Goal: Task Accomplishment & Management: Manage account settings

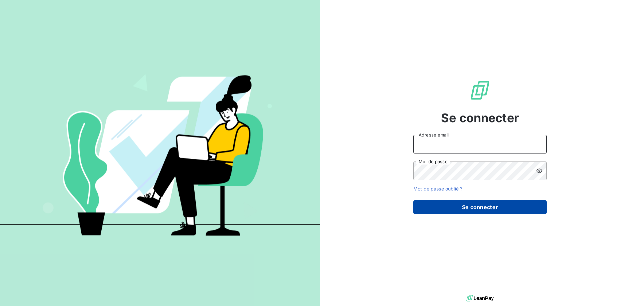
type input "[PERSON_NAME][EMAIL_ADDRESS][DOMAIN_NAME]"
click at [459, 209] on button "Se connecter" at bounding box center [479, 207] width 133 height 14
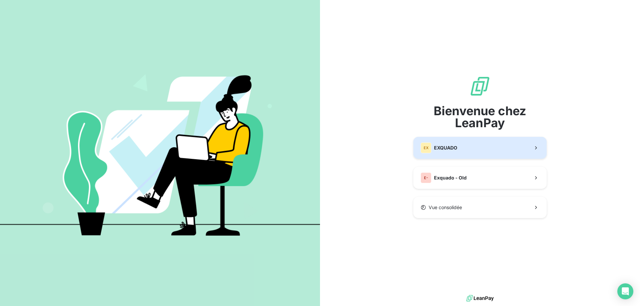
click at [452, 148] on span "EXQUADO" at bounding box center [445, 148] width 23 height 7
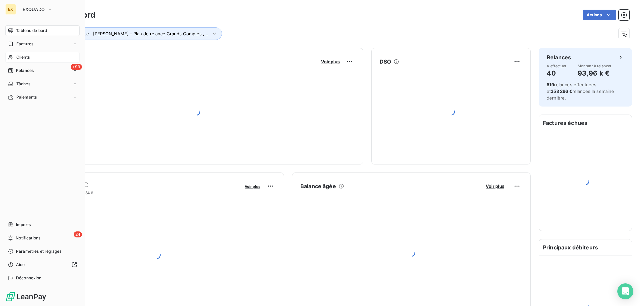
click at [15, 57] on div "Clients" at bounding box center [42, 57] width 74 height 11
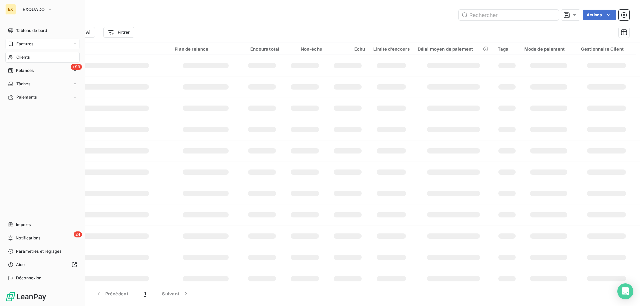
click at [12, 43] on icon at bounding box center [11, 44] width 4 height 4
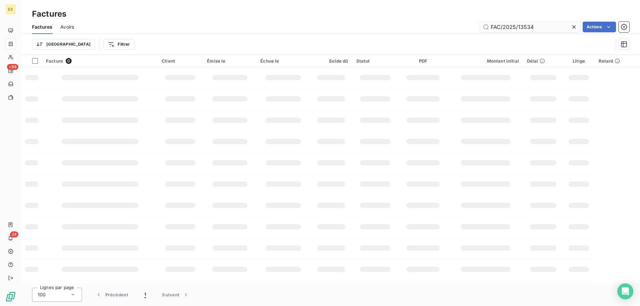
drag, startPoint x: 542, startPoint y: 25, endPoint x: 485, endPoint y: 25, distance: 56.6
click at [485, 25] on input "FAC/2025/13534" at bounding box center [530, 27] width 100 height 11
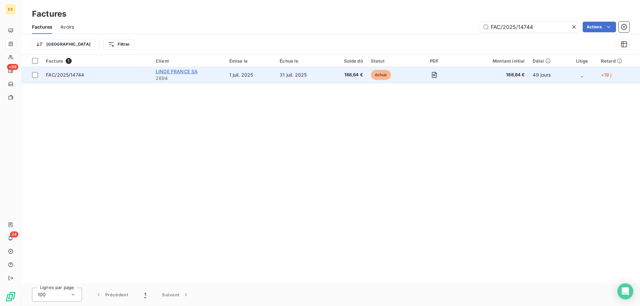
type input "FAC/2025/14744"
click at [167, 70] on span "LINDE FRANCE SA" at bounding box center [177, 72] width 42 height 6
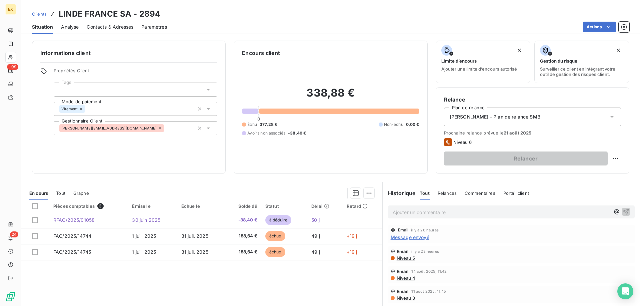
click at [426, 215] on p "Ajouter un commentaire ﻿" at bounding box center [500, 212] width 217 height 8
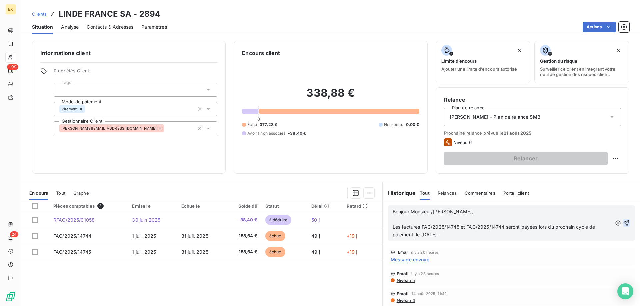
click at [623, 223] on icon "button" at bounding box center [626, 223] width 6 height 6
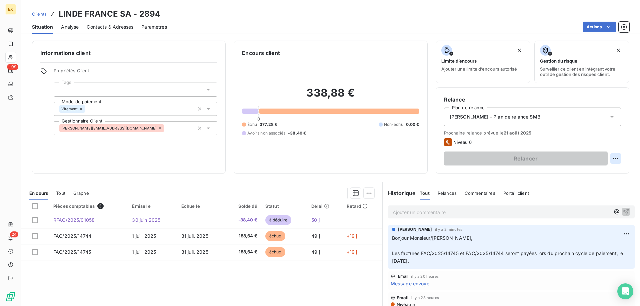
click at [609, 161] on html "EX +99 24 Clients LINDE [GEOGRAPHIC_DATA] SA - 2894 Situation Analyse Contacts …" at bounding box center [320, 153] width 640 height 306
click at [574, 176] on div "Replanifier cette action" at bounding box center [583, 173] width 60 height 11
select select "7"
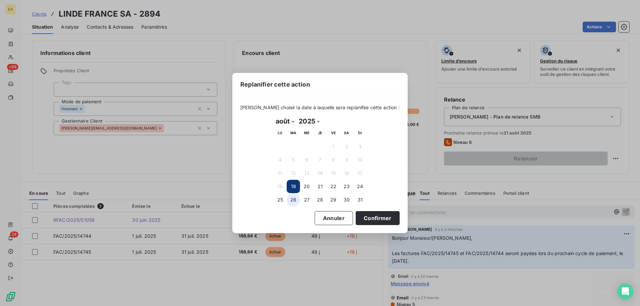
click at [290, 200] on button "26" at bounding box center [293, 199] width 13 height 13
click at [371, 215] on button "Confirmer" at bounding box center [377, 218] width 44 height 14
